Goal: Task Accomplishment & Management: Use online tool/utility

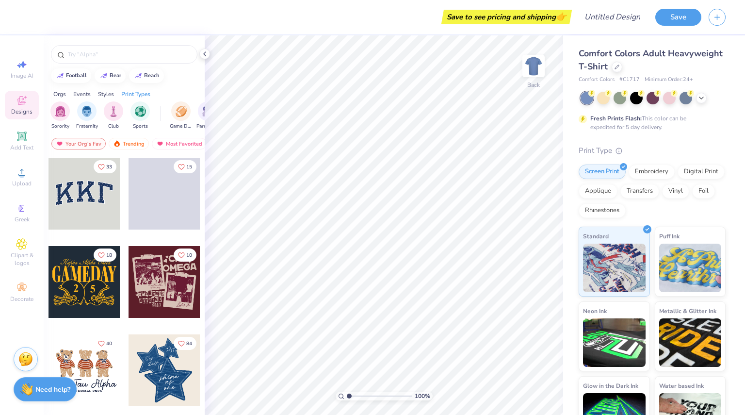
click at [622, 71] on div at bounding box center [617, 67] width 11 height 11
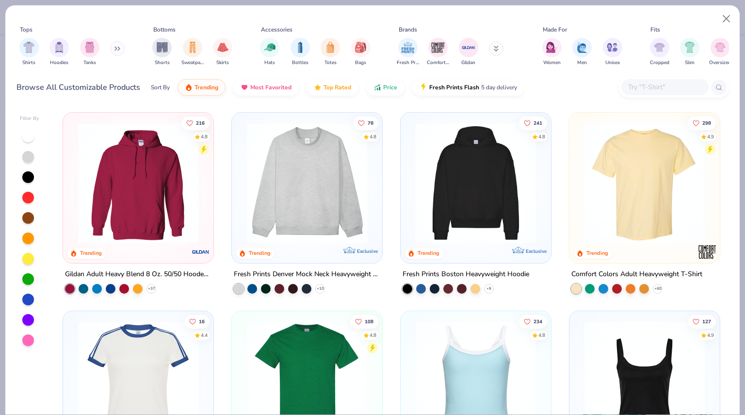
click at [33, 53] on div "filter for Shirts" at bounding box center [28, 47] width 19 height 19
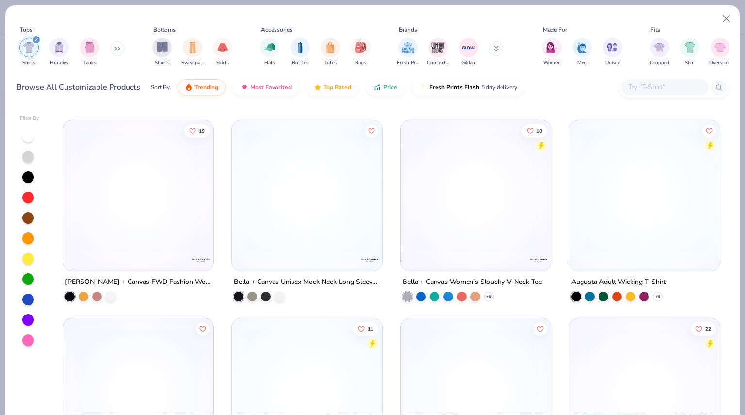
scroll to position [1973, 0]
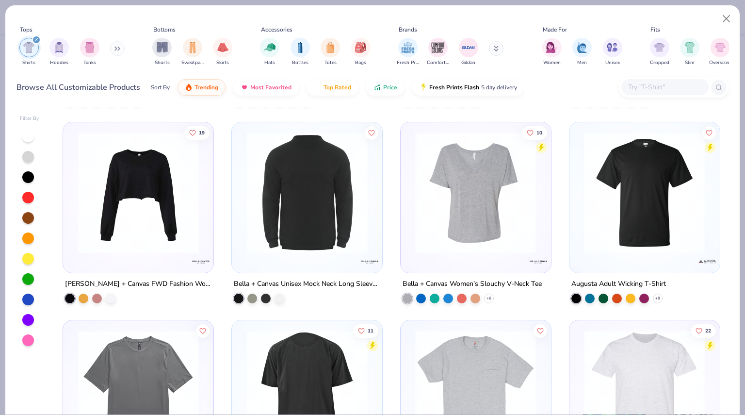
click at [0, 0] on icon at bounding box center [0, 0] width 0 height 0
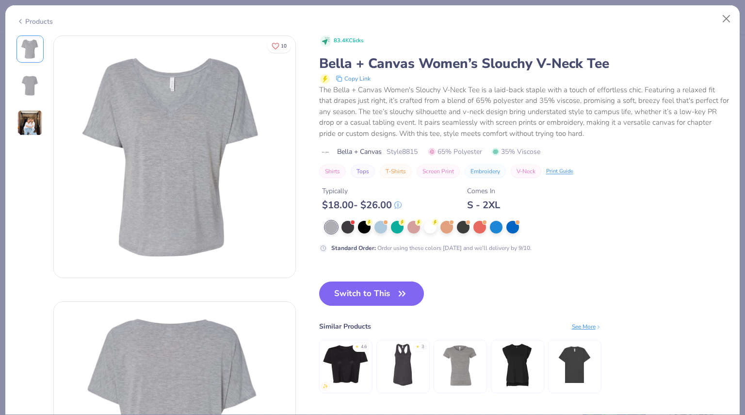
click at [433, 227] on div at bounding box center [430, 227] width 13 height 13
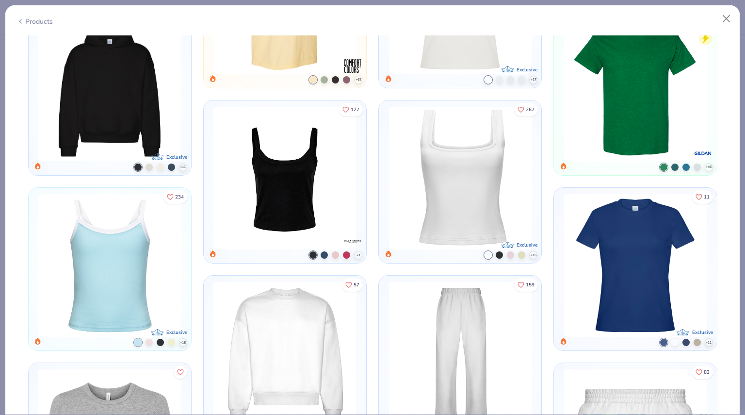
scroll to position [1251, 0]
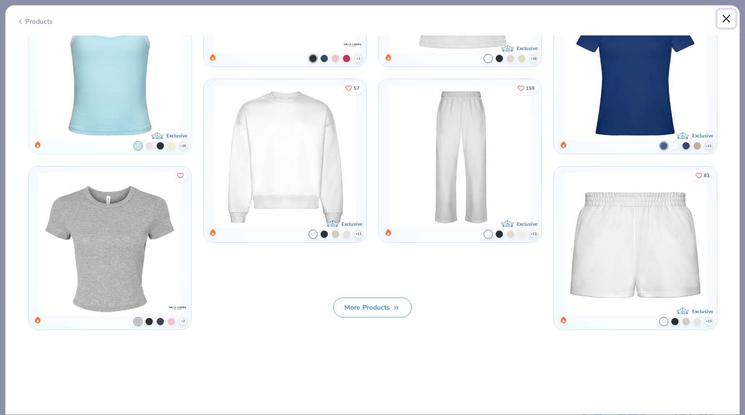
click at [727, 16] on button "Close" at bounding box center [726, 19] width 18 height 18
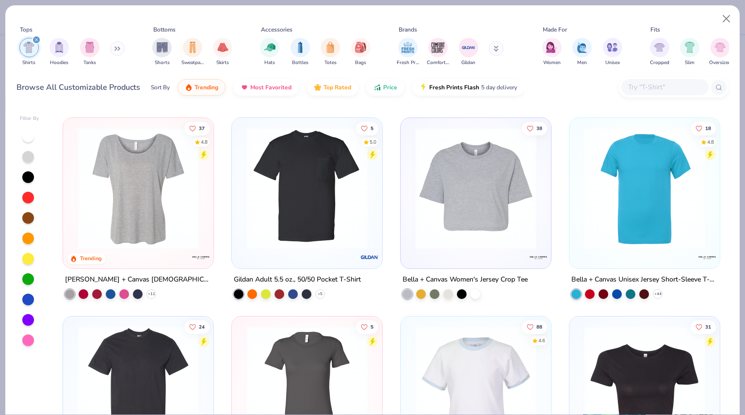
scroll to position [746, 0]
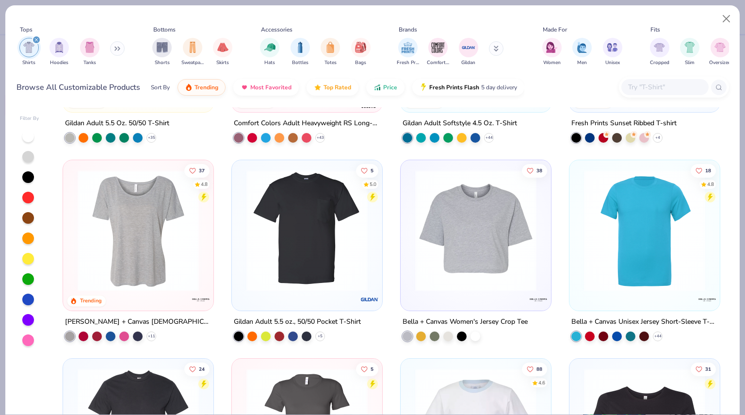
click at [119, 316] on div "[PERSON_NAME] + Canvas [DEMOGRAPHIC_DATA]' Slouchy T-Shirt" at bounding box center [138, 322] width 146 height 12
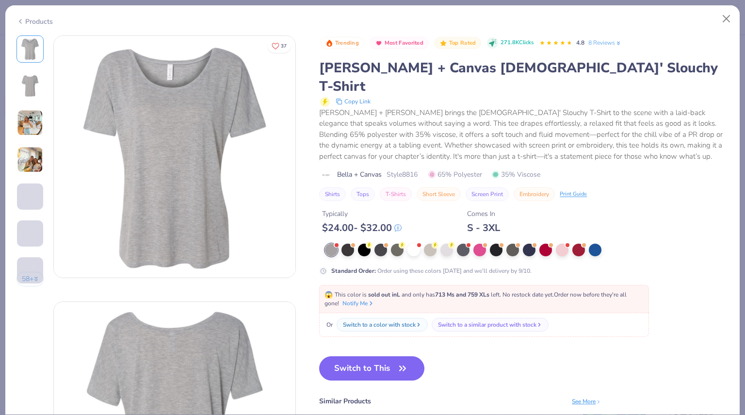
click at [417, 242] on span at bounding box center [418, 244] width 5 height 5
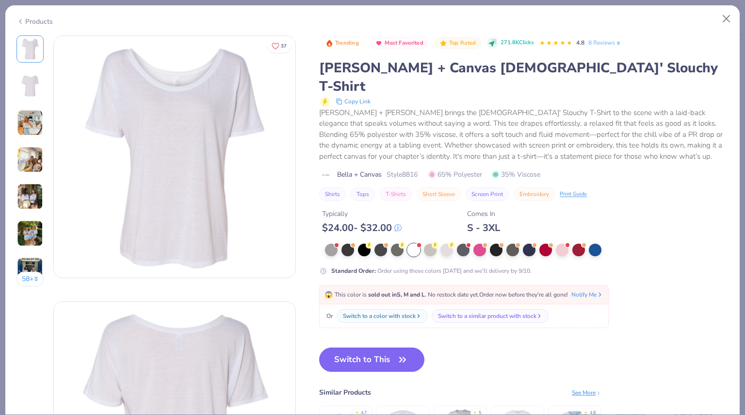
click at [386, 347] on button "Switch to This" at bounding box center [371, 359] width 105 height 24
click at [393, 347] on button "Switch to This" at bounding box center [371, 359] width 105 height 24
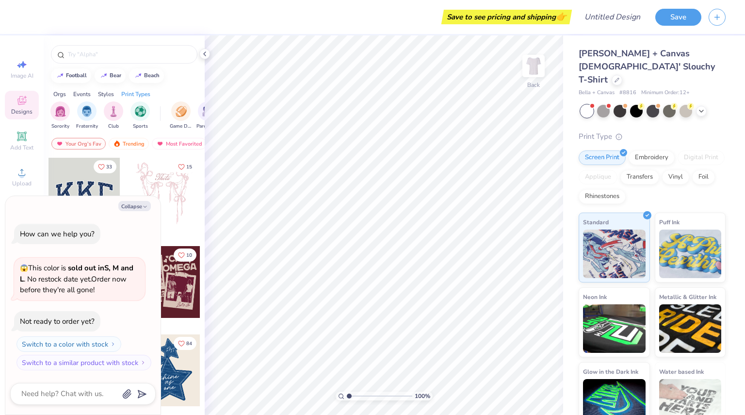
click at [134, 207] on button "Collapse" at bounding box center [134, 206] width 33 height 10
type textarea "x"
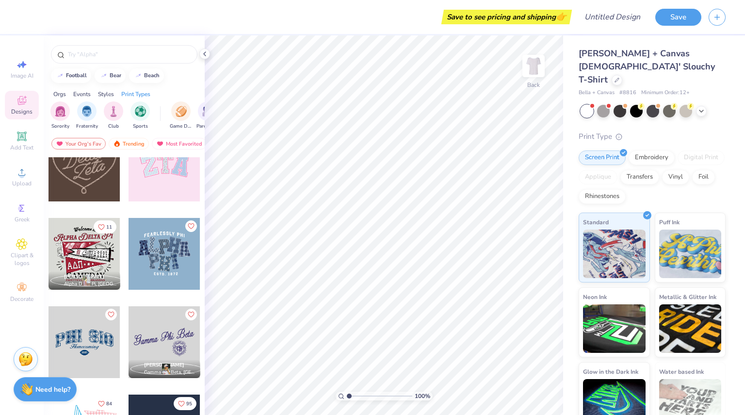
scroll to position [485, 0]
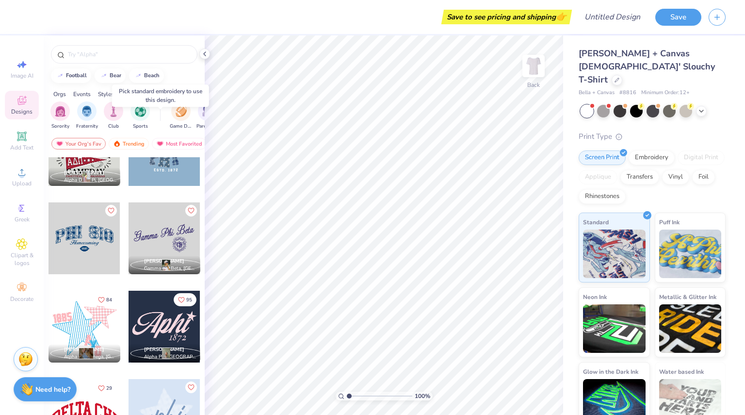
click at [166, 162] on div at bounding box center [165, 150] width 72 height 72
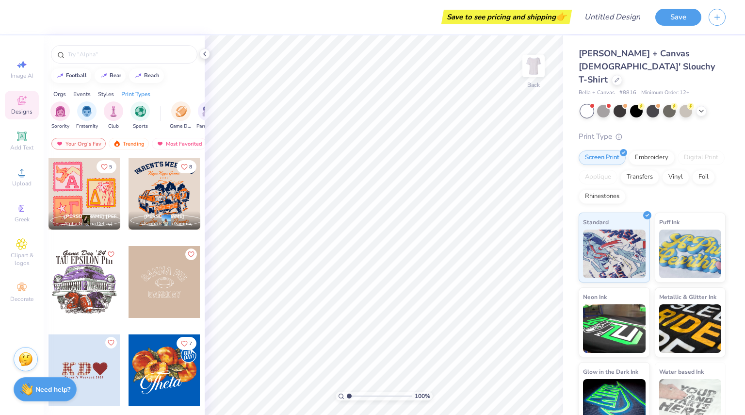
scroll to position [0, 3]
click at [132, 107] on img "filter for Sports" at bounding box center [137, 111] width 11 height 11
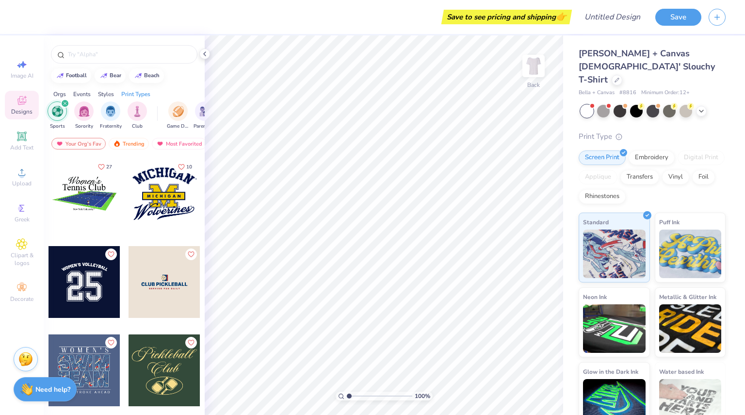
click at [66, 102] on icon "filter for Sports" at bounding box center [65, 103] width 4 height 4
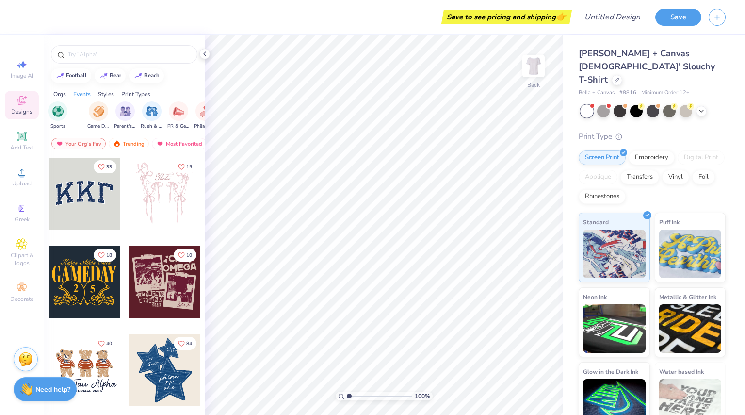
scroll to position [0, 106]
click at [70, 106] on img "filter for Game Day" at bounding box center [75, 111] width 11 height 11
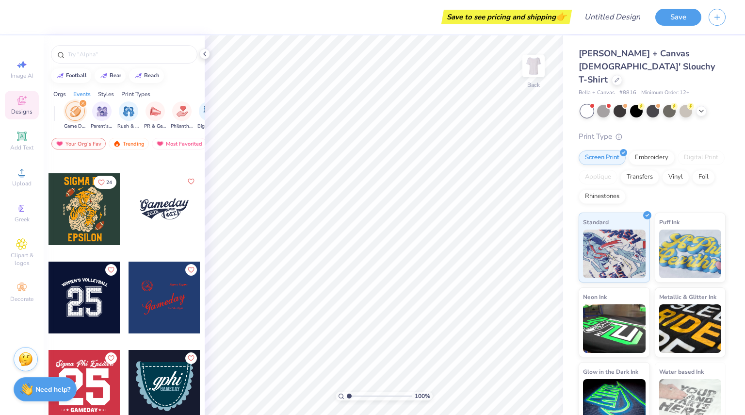
scroll to position [894, 0]
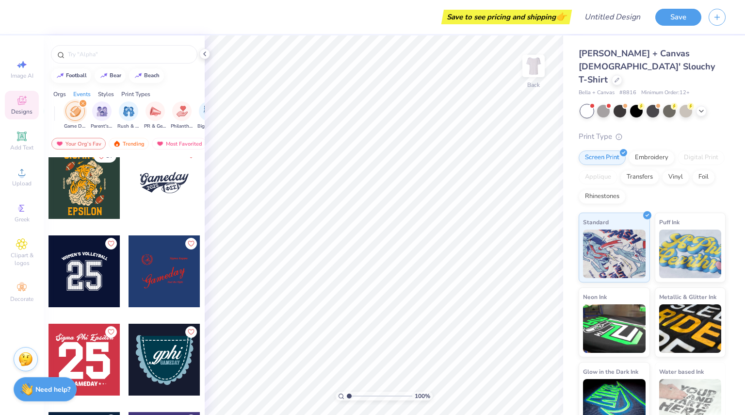
click at [149, 182] on div at bounding box center [165, 183] width 72 height 72
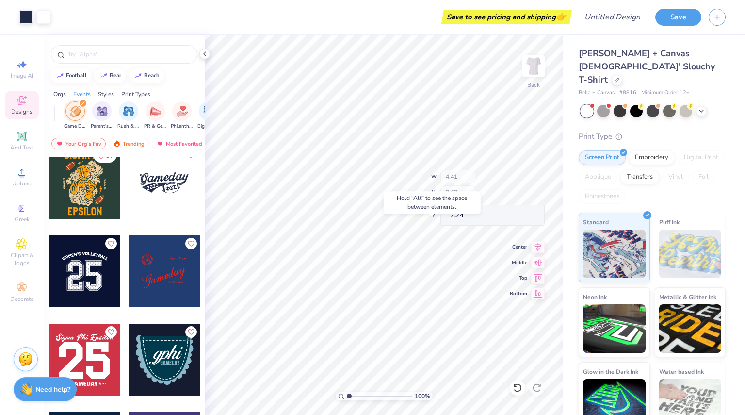
type input "7.74"
type input "11.30"
type input "4.77"
type input "3.00"
type input "9.37"
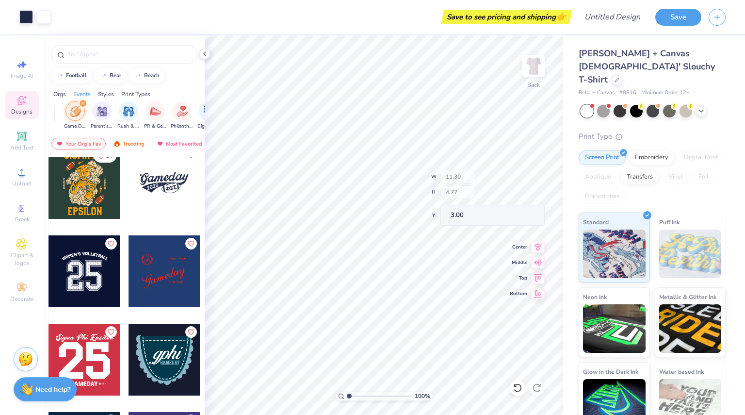
type input "3.95"
type input "3.81"
type input "3.24"
type input "1.00945644305412"
type textarea "x"
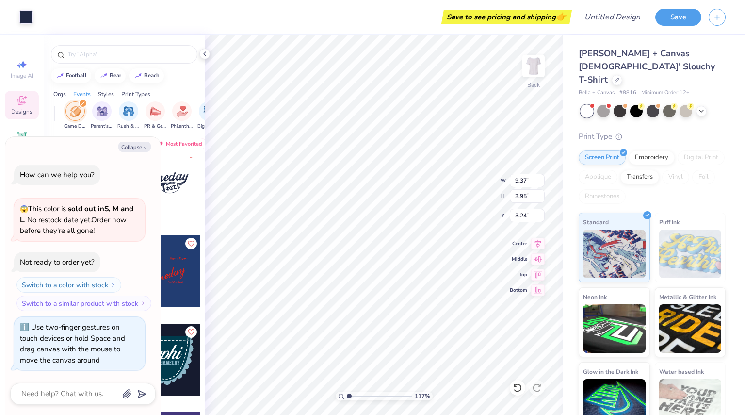
type input "1.17139960437503"
type textarea "x"
type input "1.40521776613196"
type textarea "x"
click at [139, 145] on button "Collapse" at bounding box center [134, 147] width 33 height 10
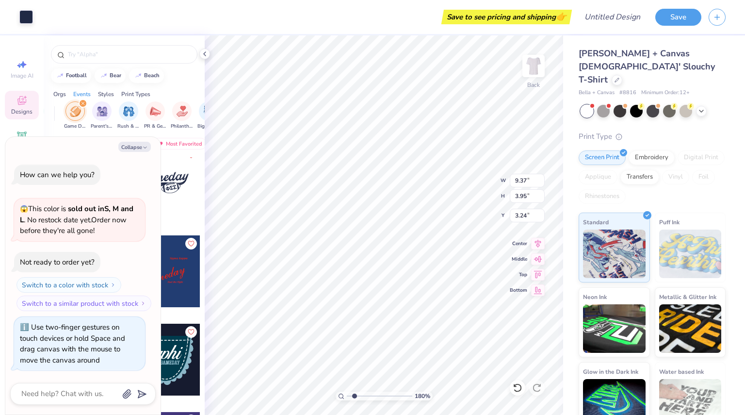
type input "1.93639762178859"
type textarea "x"
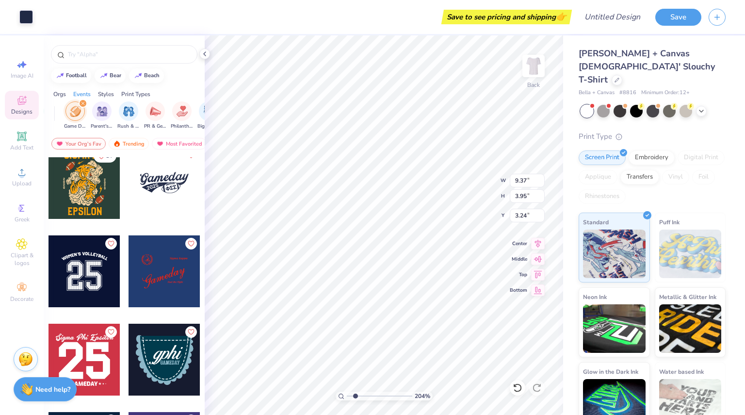
type input "2.03760885577782"
type textarea "x"
type input "2.03760885577782"
type input "2.75"
type input "1.61"
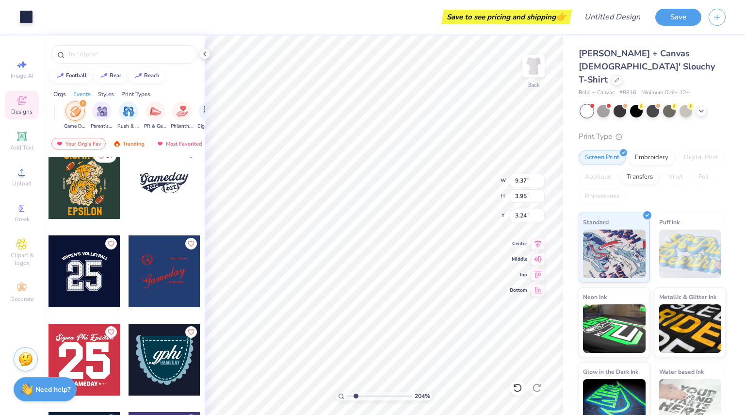
type input "5.59"
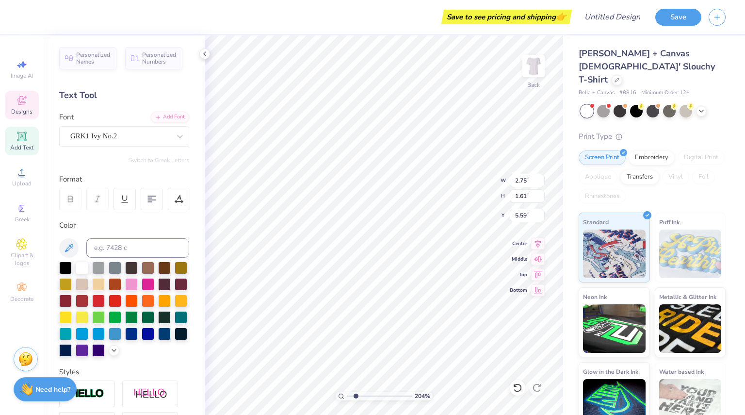
scroll to position [8, 1]
type input "2.03760885577782"
type textarea "202"
type input "2.03760885577782"
type textarea "20"
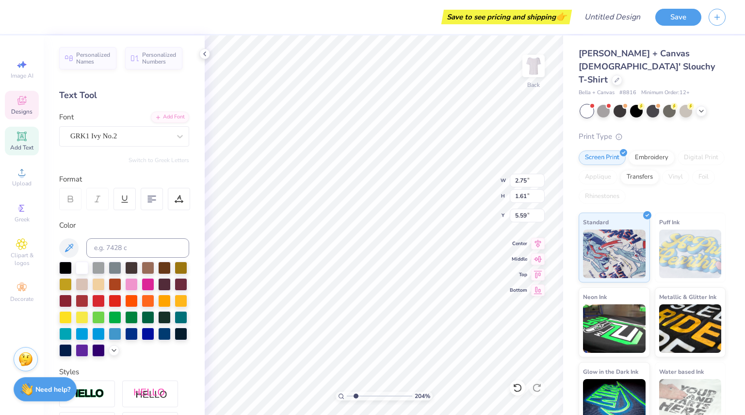
type input "2.03760885577782"
type textarea "2"
type input "2.03760885577782"
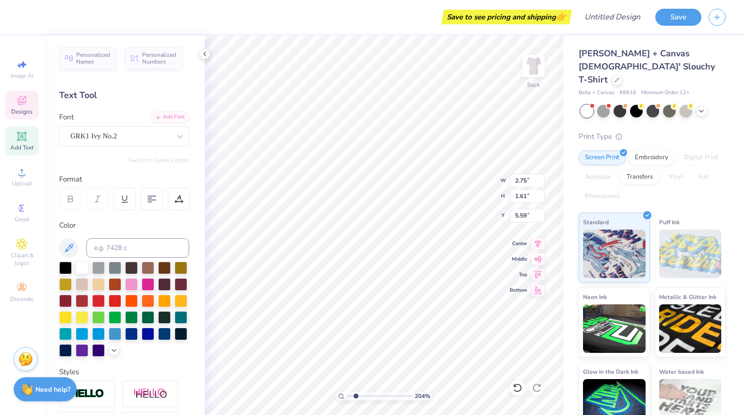
type textarea "'"
type input "2.03760885577782"
type textarea "'25"
click at [18, 143] on div "Add Text" at bounding box center [22, 141] width 34 height 29
click at [20, 104] on icon at bounding box center [22, 101] width 12 height 12
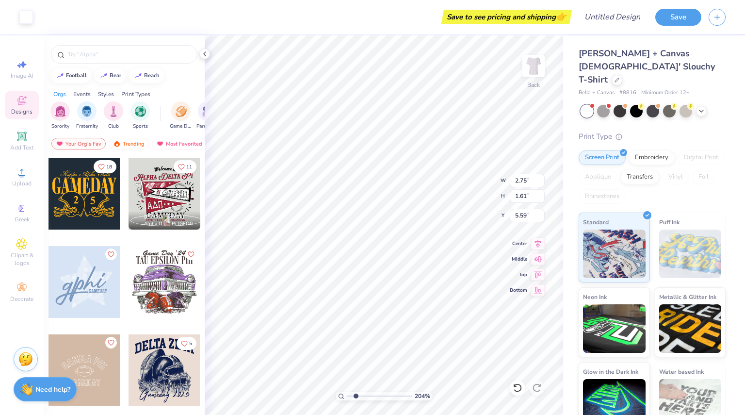
type input "2.03760885577782"
type input "1.60"
type input "1.15"
type input "5.89"
click at [206, 52] on icon at bounding box center [205, 54] width 8 height 8
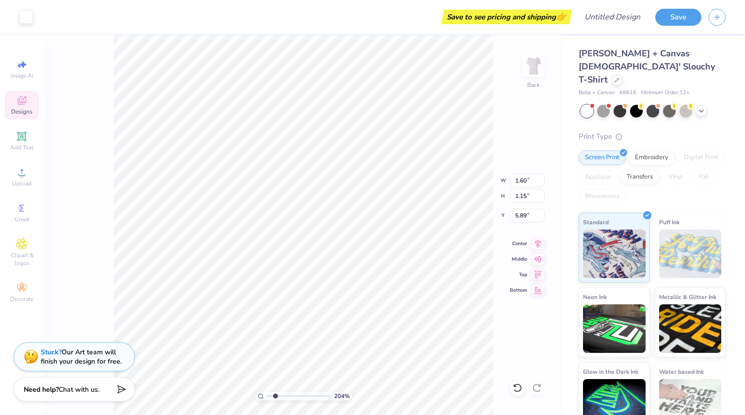
type input "2.03760885577782"
type input "5.33"
type input "1.54"
type input "9.23"
type input "2.03760885577782"
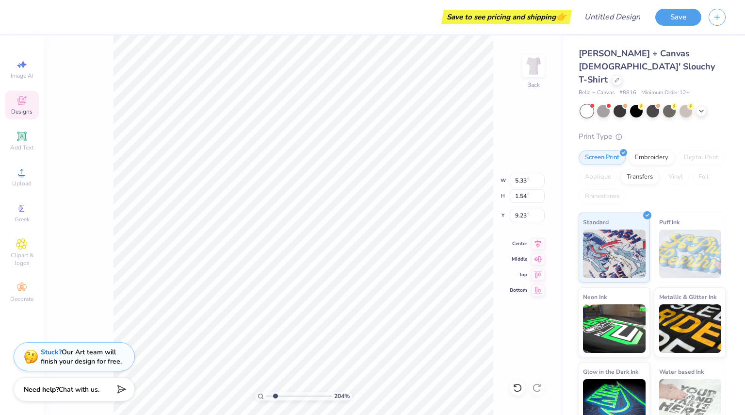
type input "9.37"
type input "3.95"
type input "3.24"
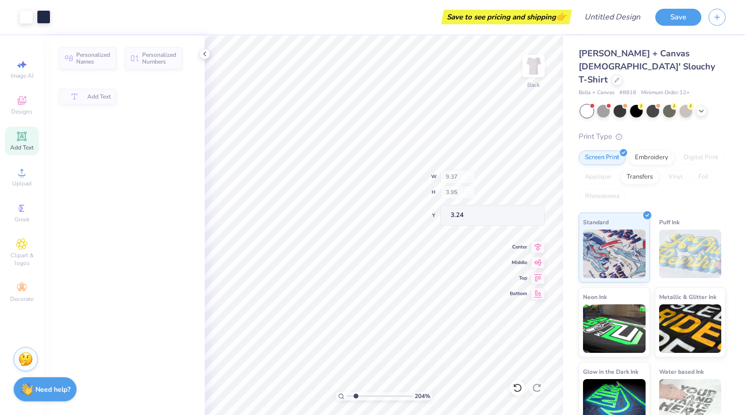
type input "2.03760885577782"
type input "5.33"
type input "1.54"
type input "9.23"
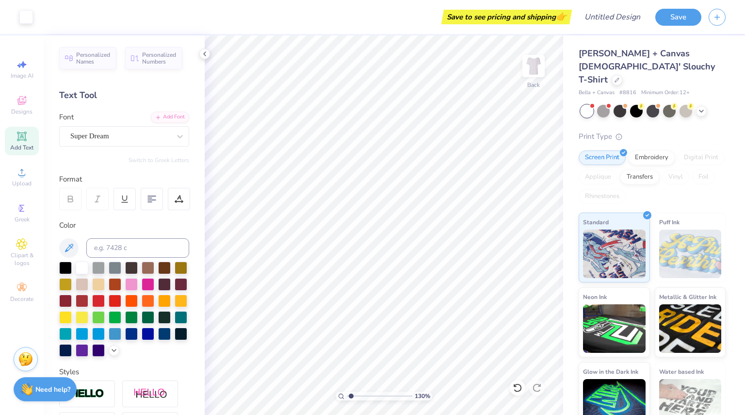
click at [18, 112] on span "Designs" at bounding box center [21, 112] width 21 height 8
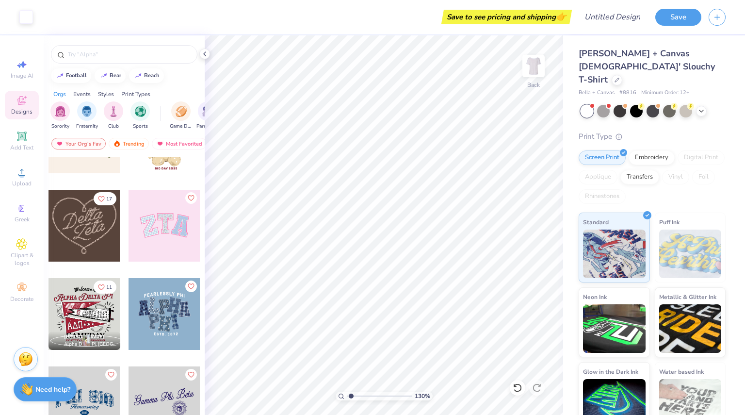
scroll to position [324, 0]
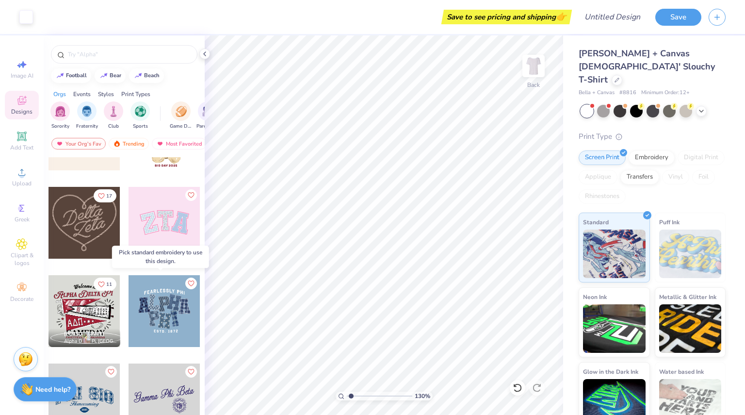
click at [172, 307] on div at bounding box center [165, 311] width 72 height 72
click at [651, 150] on div "Embroidery" at bounding box center [652, 157] width 46 height 15
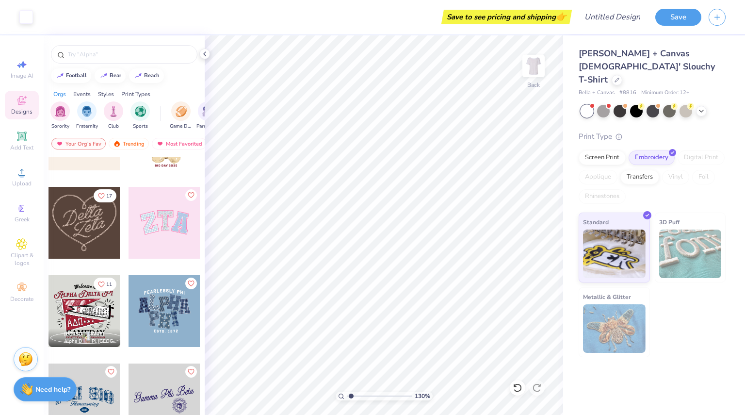
click at [161, 314] on div at bounding box center [165, 311] width 72 height 72
type input "1.29683269469394"
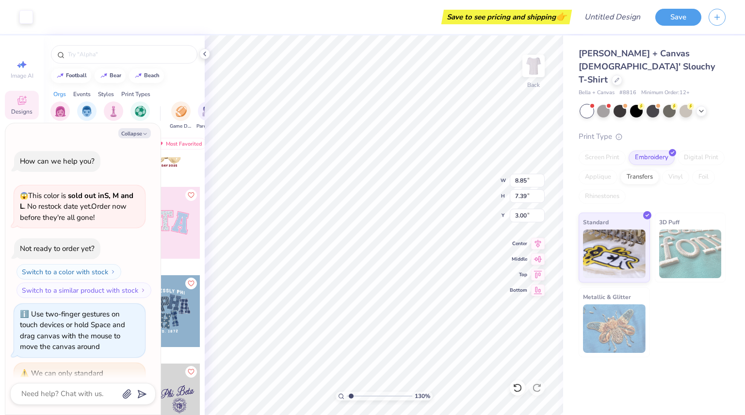
type textarea "x"
